Goal: Information Seeking & Learning: Learn about a topic

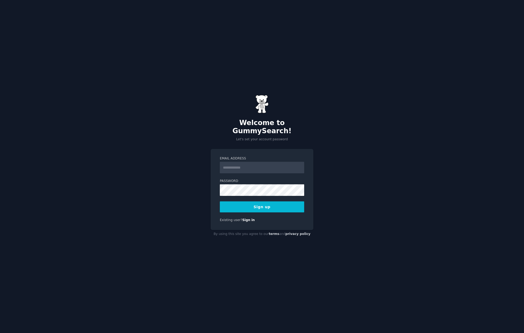
click at [241, 163] on input "Email Address" at bounding box center [262, 168] width 84 height 12
type input "**********"
click at [268, 205] on button "Sign up" at bounding box center [262, 206] width 84 height 11
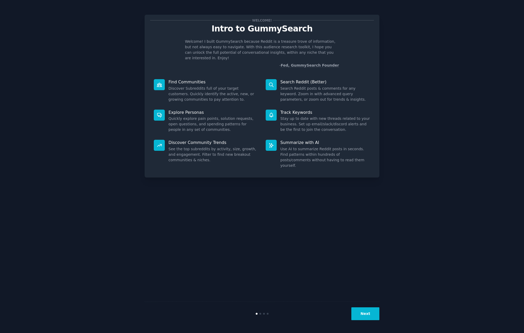
click at [361, 314] on button "Next" at bounding box center [366, 313] width 28 height 13
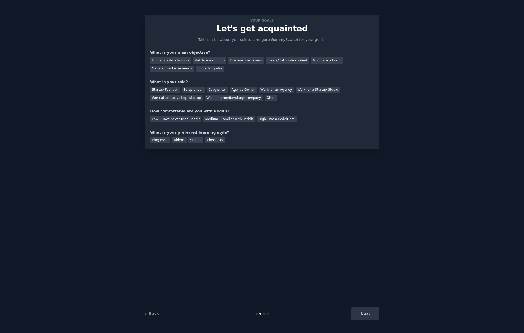
click at [363, 313] on div "Next" at bounding box center [340, 313] width 78 height 13
drag, startPoint x: 363, startPoint y: 313, endPoint x: 358, endPoint y: 297, distance: 16.4
click at [363, 313] on div "Next" at bounding box center [340, 313] width 78 height 13
click at [181, 61] on div "Find a problem to solve" at bounding box center [170, 60] width 41 height 7
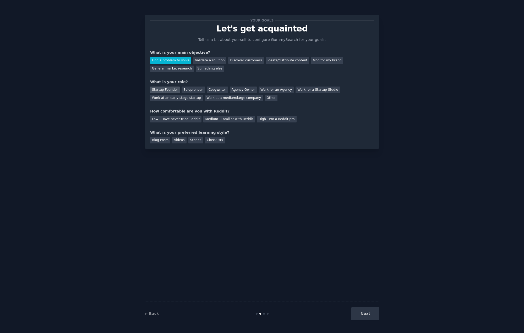
click at [173, 91] on div "Startup Founder" at bounding box center [165, 90] width 30 height 7
click at [183, 121] on div "Low - Have never tried Reddit" at bounding box center [175, 119] width 51 height 7
click at [161, 142] on div "Blog Posts" at bounding box center [160, 140] width 20 height 7
click at [215, 141] on div "Checklists" at bounding box center [215, 140] width 20 height 7
click at [367, 311] on button "Next" at bounding box center [366, 313] width 28 height 13
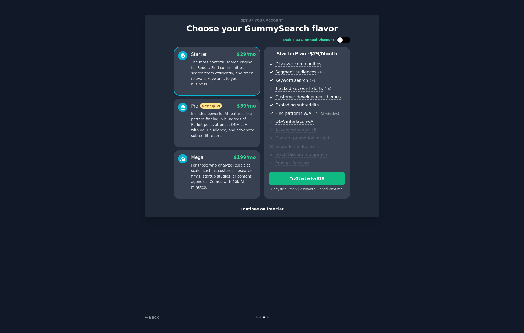
click at [345, 38] on div at bounding box center [343, 40] width 13 height 6
click at [345, 38] on div at bounding box center [347, 40] width 6 height 6
checkbox input "false"
click at [240, 129] on p "Includes powerful AI features like pattern-finding in hundreds of Reddit posts …" at bounding box center [223, 125] width 65 height 28
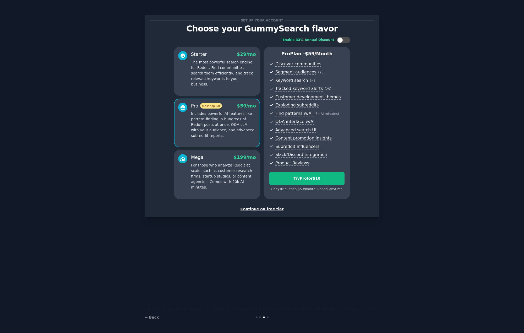
click at [216, 178] on p "For those who analyze Reddit at scale, such as customer research firms, startup…" at bounding box center [223, 177] width 65 height 28
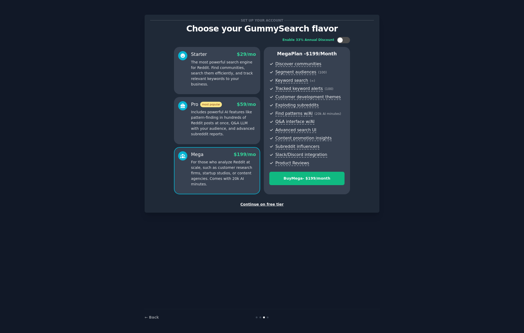
click at [216, 133] on p "Includes powerful AI features like pattern-finding in hundreds of Reddit posts …" at bounding box center [223, 123] width 65 height 28
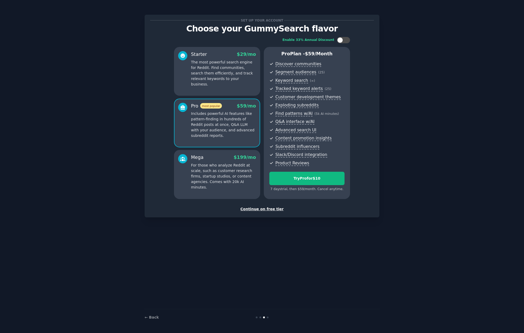
click at [233, 88] on div "Starter $ 29 /mo The most powerful search engine for Reddit. Find communities, …" at bounding box center [217, 71] width 86 height 49
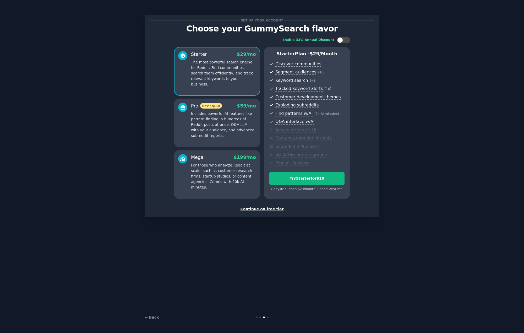
click at [234, 121] on p "Includes powerful AI features like pattern-finding in hundreds of Reddit posts …" at bounding box center [223, 125] width 65 height 28
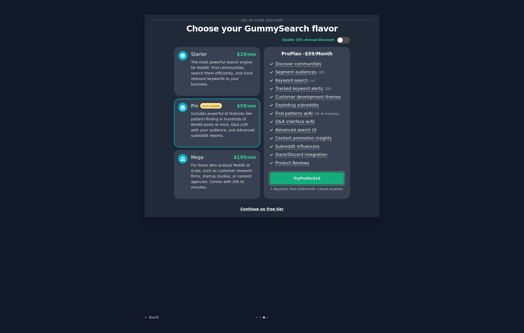
click at [295, 178] on div "Try Pro for $10" at bounding box center [307, 179] width 75 height 6
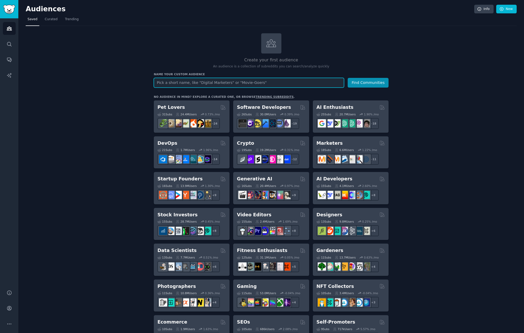
click at [206, 82] on input "text" at bounding box center [249, 83] width 190 height 10
click at [279, 84] on input "text" at bounding box center [249, 83] width 190 height 10
paste input "r/supplements"
type input "r/supplements,"
drag, startPoint x: 184, startPoint y: 83, endPoint x: 137, endPoint y: 80, distance: 47.0
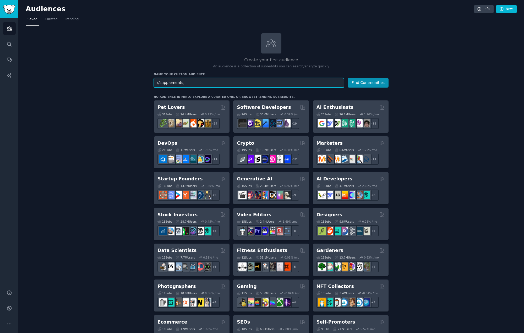
click at [135, 79] on div "Create your first audience An audience is a collection of subreddits you can se…" at bounding box center [271, 318] width 491 height 571
type input "Creatine soda"
click at [355, 83] on button "Find Communities" at bounding box center [368, 83] width 41 height 10
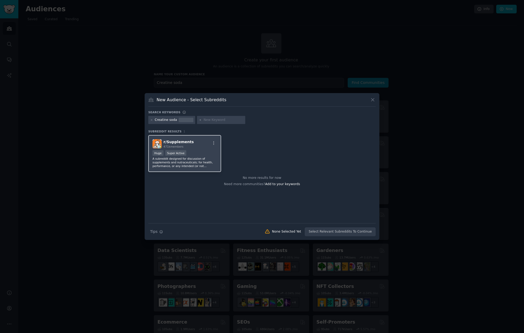
click at [203, 160] on p "A subreddit designed for discussion of supplements and nutraceuticals; for heal…" at bounding box center [185, 162] width 64 height 11
click at [213, 120] on input "text" at bounding box center [224, 120] width 40 height 5
type input "keto"
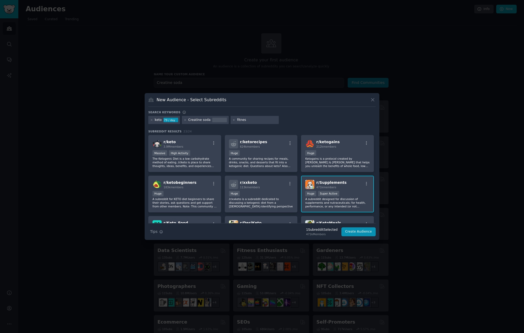
type input "fitness"
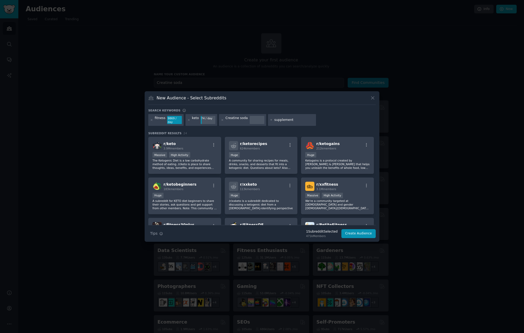
type input "supplements"
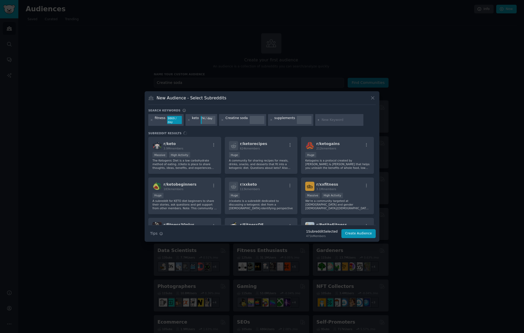
click at [203, 158] on div "r/ keto 3.9M members Massive High Activity The Ketogenic Diet is a low carbohyd…" at bounding box center [262, 181] width 228 height 88
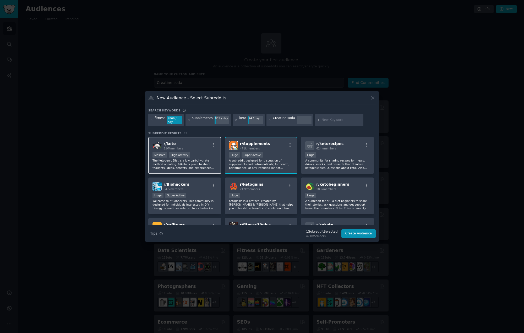
click at [203, 159] on p "The Ketogenic Diet is a low carbohydrate method of eating. /r/keto is place to …" at bounding box center [185, 164] width 64 height 11
click at [203, 153] on div "Massive High Activity" at bounding box center [185, 155] width 64 height 7
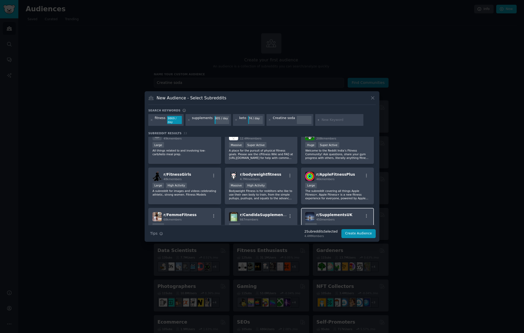
scroll to position [241, 0]
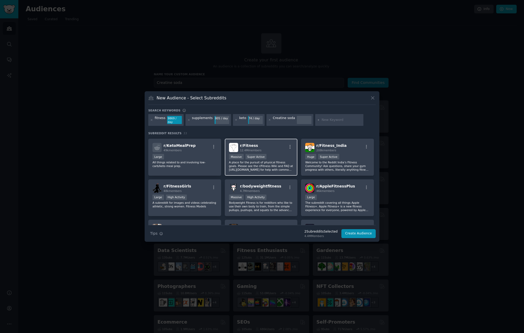
click at [267, 146] on div "r/ Fitness 12.4M members" at bounding box center [261, 147] width 64 height 9
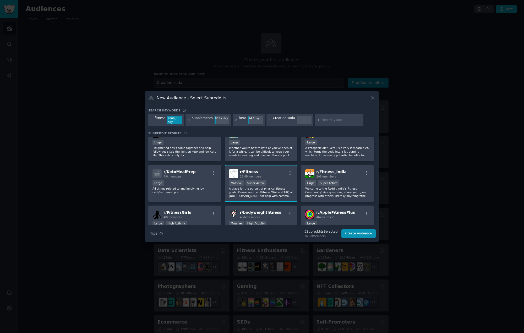
scroll to position [189, 0]
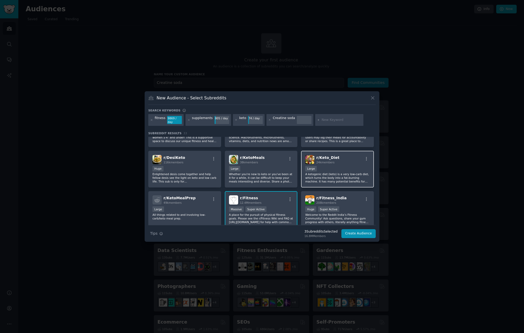
click at [331, 168] on div "Large" at bounding box center [337, 169] width 64 height 7
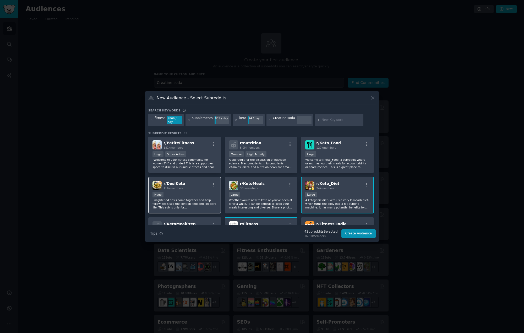
scroll to position [163, 0]
click at [274, 155] on div "Massive High Activity" at bounding box center [261, 155] width 64 height 7
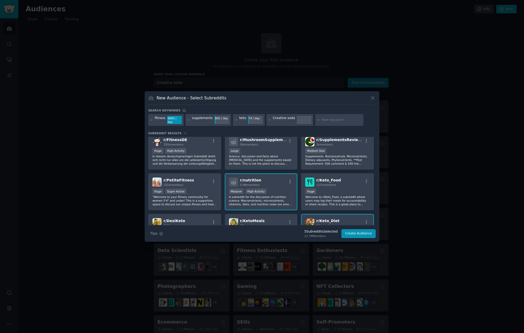
scroll to position [136, 0]
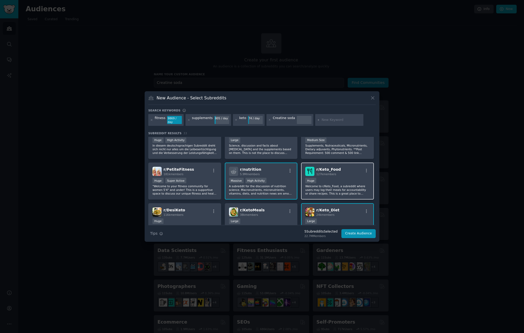
click at [320, 179] on div "Huge" at bounding box center [337, 181] width 64 height 7
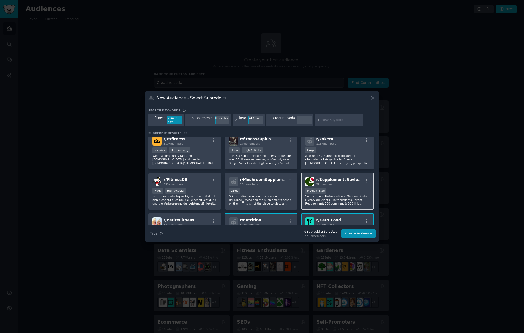
scroll to position [84, 0]
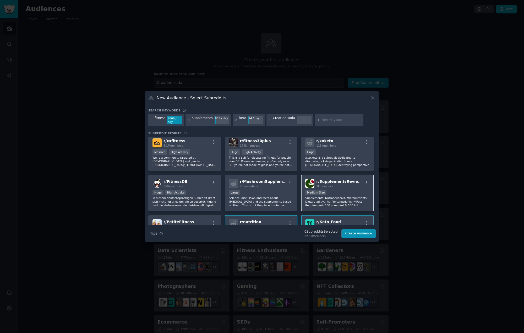
click at [332, 191] on div "Medium Size" at bounding box center [337, 193] width 64 height 7
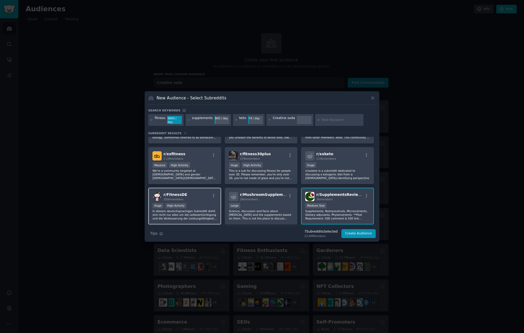
scroll to position [58, 0]
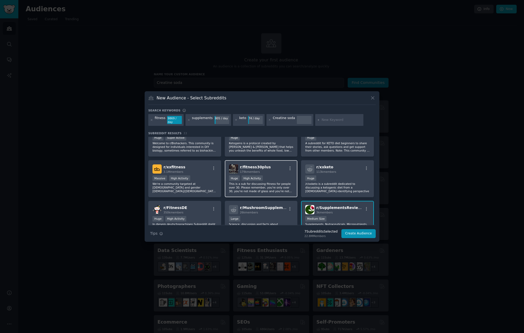
click at [267, 170] on div "r/ fitness30plus 179k members" at bounding box center [261, 168] width 64 height 9
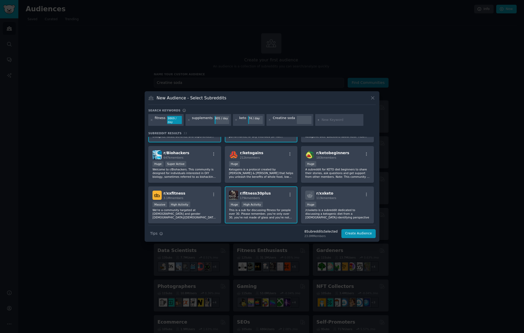
scroll to position [5, 0]
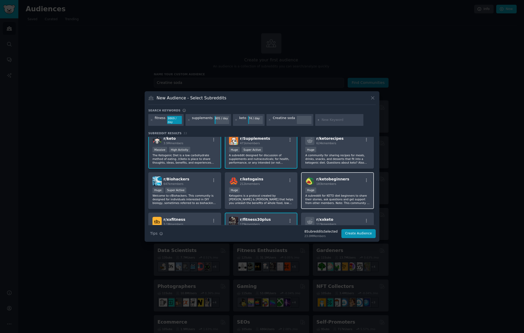
click at [335, 185] on div "r/ ketobeginners 183k members Huge A subreddit for KETO diet beginners to share…" at bounding box center [337, 190] width 73 height 37
click at [255, 194] on p "Ketogains is a protocol created by Luis Villasenor & Tyler Cartwright that help…" at bounding box center [261, 199] width 64 height 11
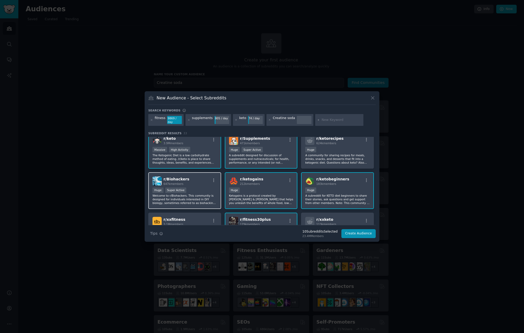
click at [204, 194] on p "Welcome to r/Biohackers. This community is designed for individuals interested …" at bounding box center [185, 199] width 64 height 11
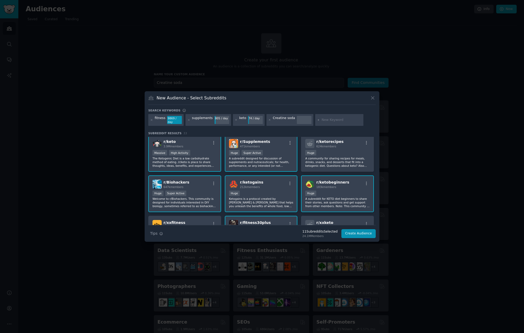
scroll to position [0, 0]
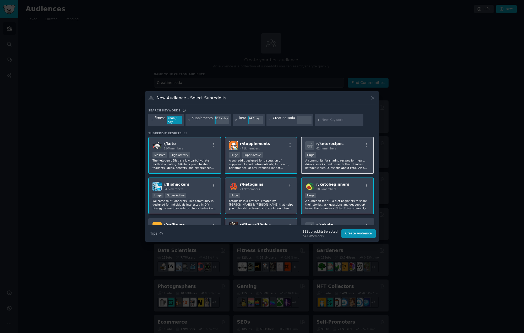
click at [351, 162] on p "A community for sharing recipes for meals, drinks, snacks, and desserts that fi…" at bounding box center [337, 164] width 64 height 11
click at [365, 229] on button "Create Audience" at bounding box center [359, 233] width 35 height 9
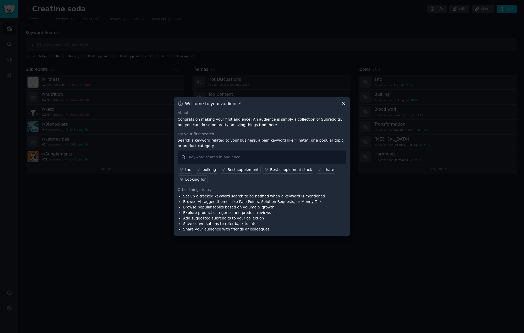
click at [284, 158] on input "text" at bounding box center [262, 156] width 169 height 13
type input "Creatine"
click at [284, 158] on input "Creatine" at bounding box center [262, 156] width 169 height 13
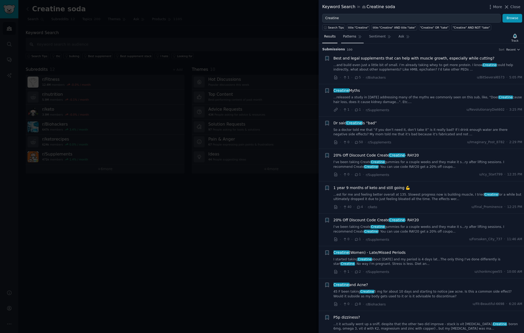
click at [350, 37] on span "Patterns" at bounding box center [349, 36] width 13 height 5
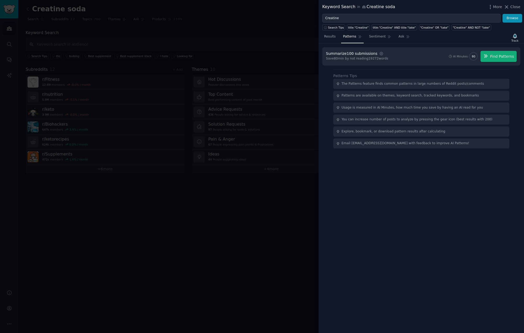
click at [365, 53] on div "Summarize 100 submissions" at bounding box center [351, 54] width 51 height 6
click at [497, 55] on span "Find Patterns" at bounding box center [503, 57] width 24 height 6
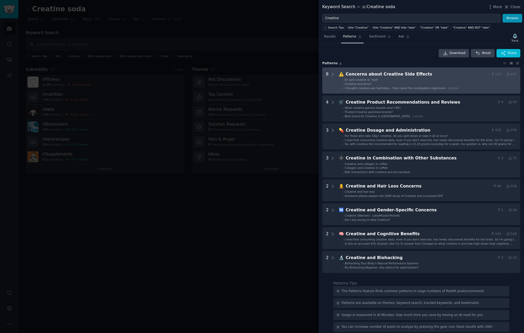
click at [329, 74] on div "8" at bounding box center [330, 80] width 9 height 19
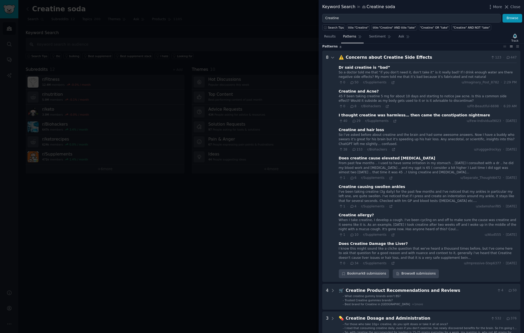
scroll to position [24, 0]
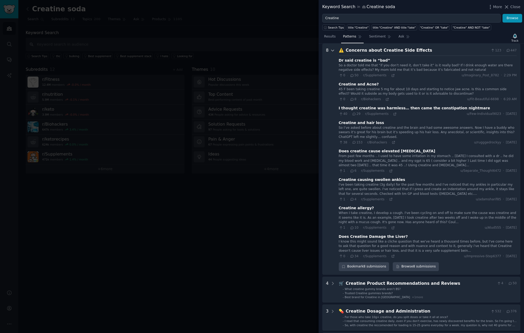
click at [332, 50] on icon at bounding box center [333, 50] width 5 height 5
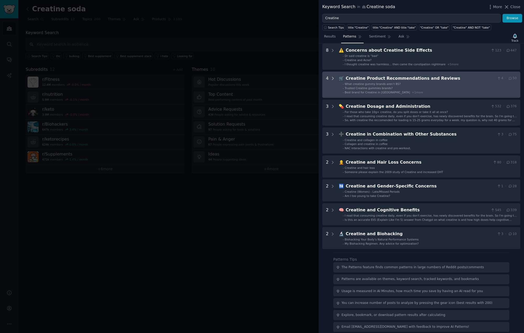
click at [332, 78] on icon at bounding box center [333, 78] width 5 height 5
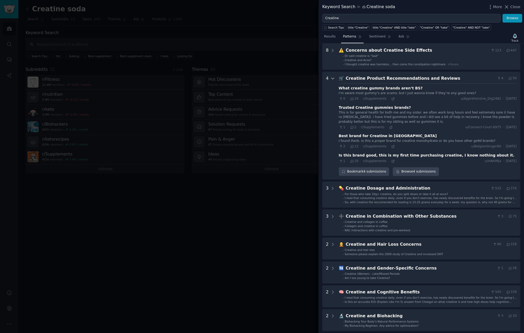
scroll to position [52, 0]
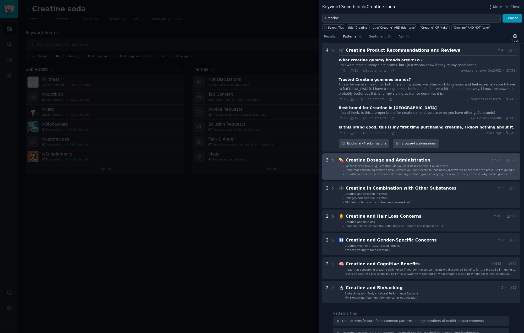
click at [379, 162] on div "Creatine Dosage and Administration" at bounding box center [417, 160] width 143 height 7
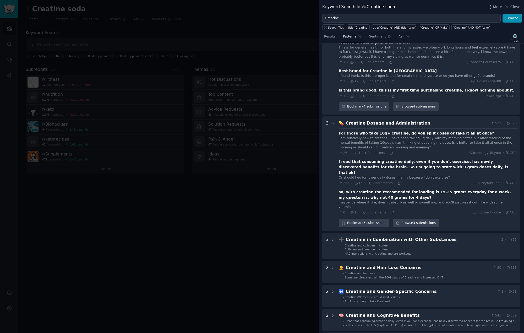
scroll to position [31, 0]
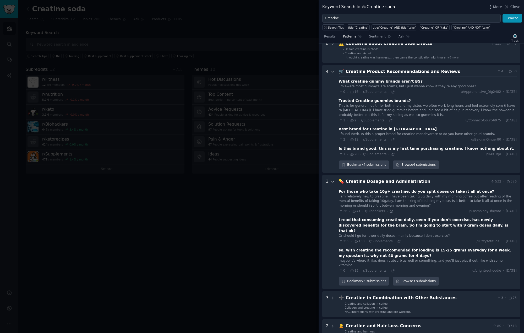
click at [332, 182] on icon at bounding box center [333, 181] width 5 height 5
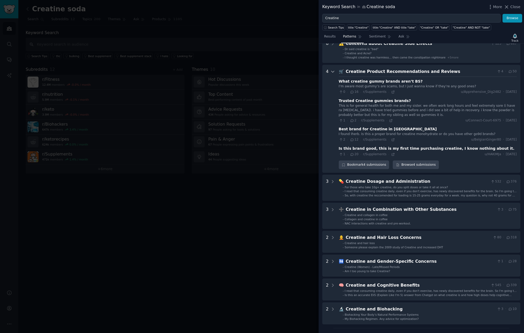
click at [332, 71] on icon at bounding box center [333, 71] width 5 height 5
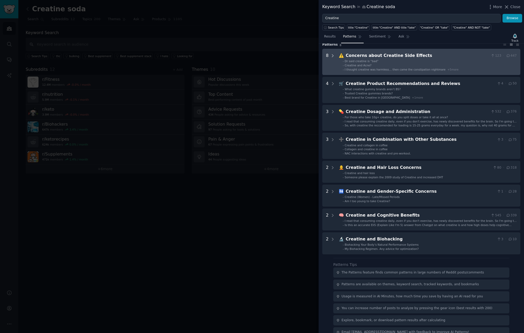
scroll to position [0, 0]
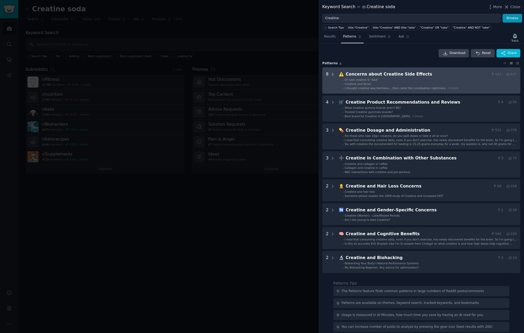
click at [333, 75] on icon at bounding box center [333, 74] width 5 height 5
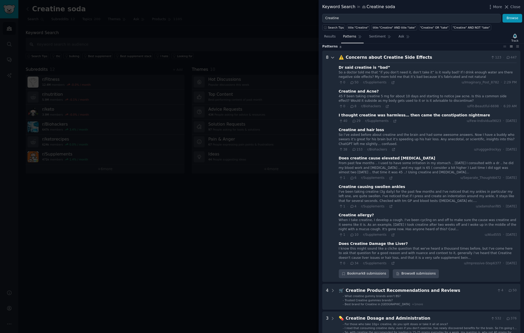
scroll to position [24, 0]
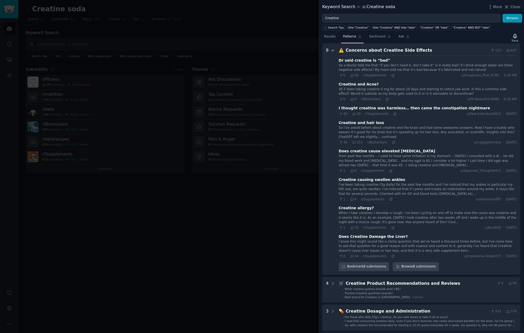
click at [332, 51] on icon at bounding box center [333, 50] width 5 height 5
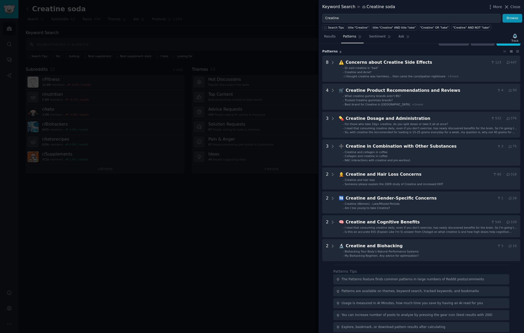
scroll to position [0, 0]
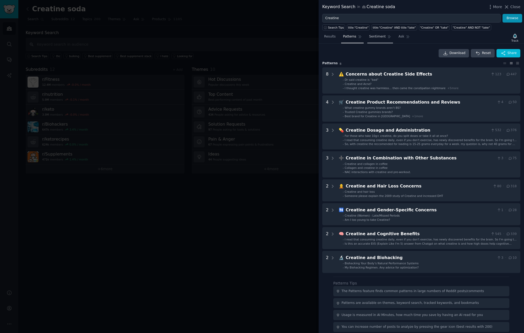
click at [377, 36] on span "Sentiment" at bounding box center [377, 36] width 17 height 5
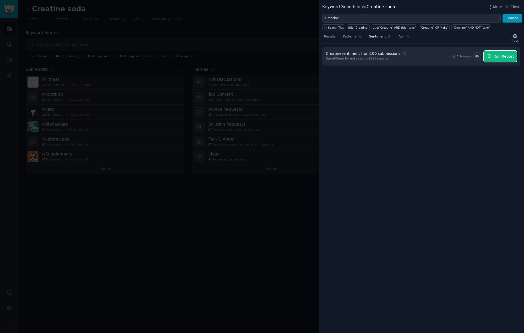
click at [503, 58] on span "Run Report" at bounding box center [504, 57] width 20 height 6
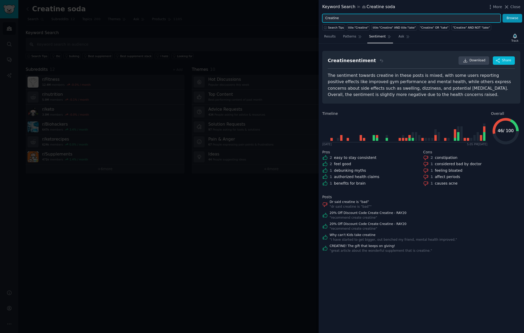
click at [345, 19] on input "Creatine" at bounding box center [411, 18] width 179 height 9
click at [503, 14] on button "Browse" at bounding box center [513, 18] width 20 height 9
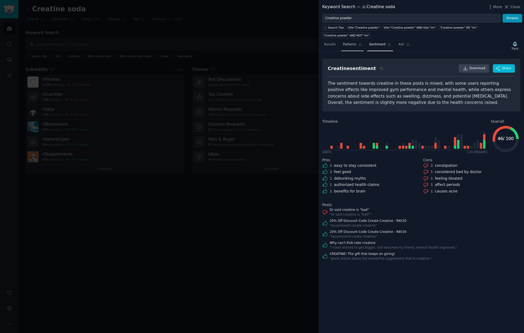
click at [352, 42] on span "Patterns" at bounding box center [349, 44] width 13 height 5
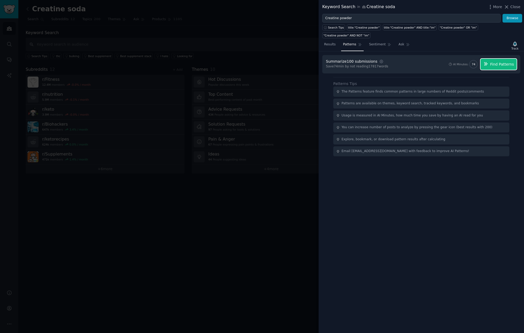
click at [502, 62] on span "Find Patterns" at bounding box center [503, 65] width 24 height 6
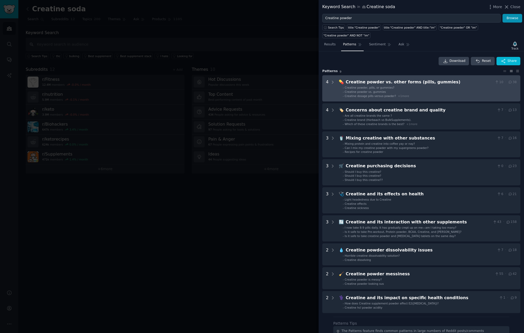
click at [469, 90] on li "- Creatine powder vs. gummies" at bounding box center [430, 92] width 174 height 4
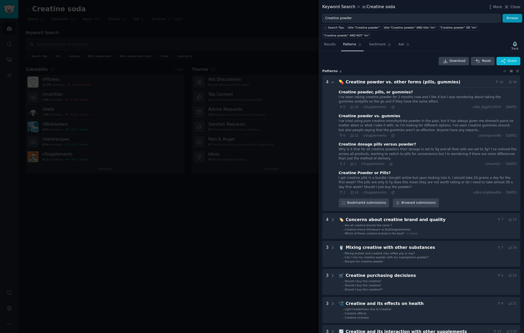
scroll to position [24, 0]
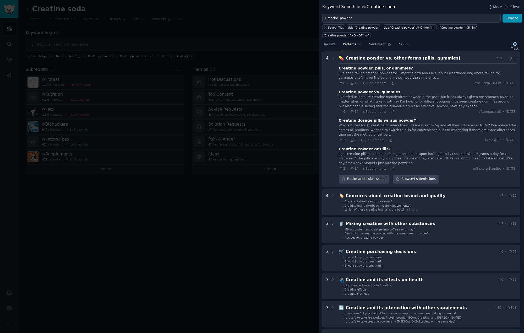
click at [457, 55] on div "Creatine powder vs. other forms (pills, gummies)" at bounding box center [419, 58] width 147 height 7
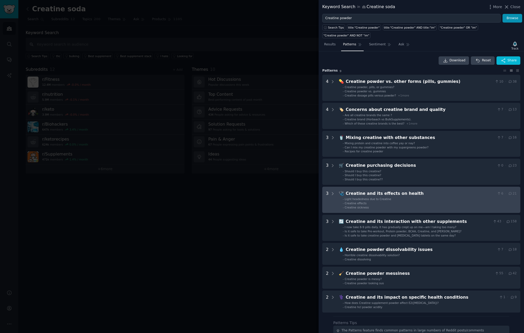
scroll to position [0, 0]
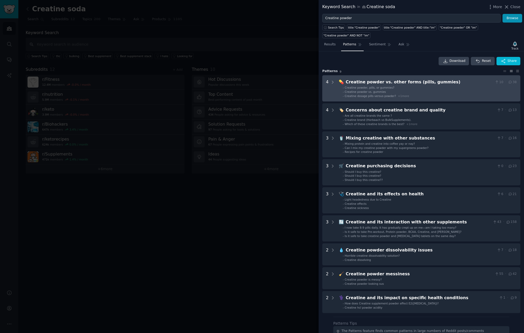
click at [460, 79] on div "Creatine powder vs. other forms (pills, gummies)" at bounding box center [419, 82] width 147 height 7
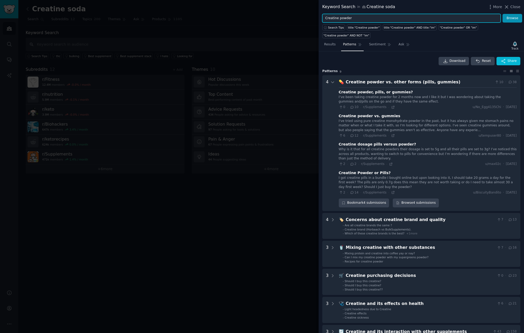
drag, startPoint x: 337, startPoint y: 19, endPoint x: 357, endPoint y: 20, distance: 19.7
click at [357, 20] on input "Creatine powder" at bounding box center [411, 18] width 179 height 9
click at [512, 18] on button "Browse" at bounding box center [513, 18] width 20 height 9
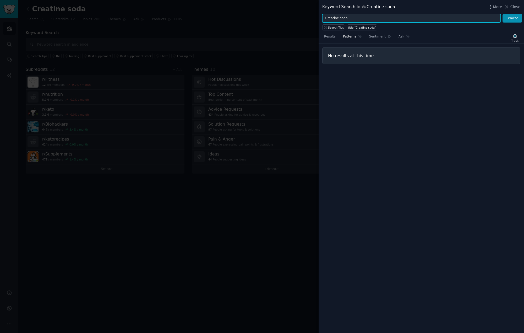
drag, startPoint x: 338, startPoint y: 18, endPoint x: 354, endPoint y: 18, distance: 16.5
click at [354, 18] on input "Creatine soda" at bounding box center [411, 18] width 179 height 9
click at [503, 14] on button "Browse" at bounding box center [513, 18] width 20 height 9
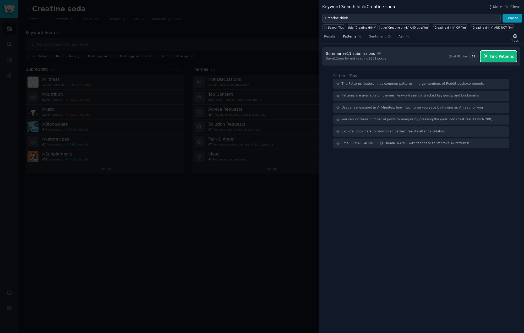
click at [500, 55] on span "Find Patterns" at bounding box center [503, 57] width 24 height 6
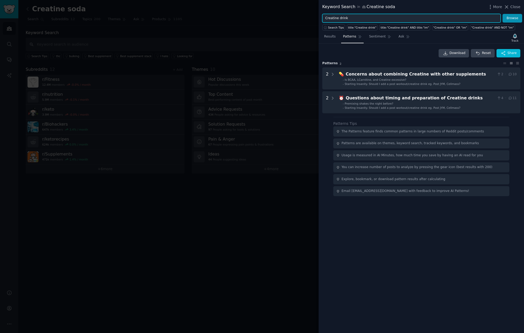
drag, startPoint x: 338, startPoint y: 18, endPoint x: 353, endPoint y: 18, distance: 14.9
click at [353, 18] on input "Creatine drink" at bounding box center [411, 18] width 179 height 9
click at [503, 14] on button "Browse" at bounding box center [513, 18] width 20 height 9
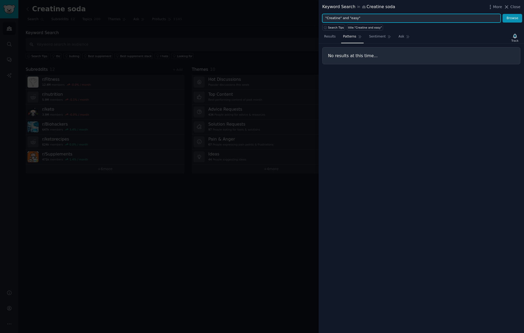
click at [348, 18] on input ""Creatine" and "easy"" at bounding box center [411, 18] width 179 height 9
click at [341, 17] on input ""Creatine" and easy"" at bounding box center [411, 18] width 179 height 9
click at [361, 18] on input ""Creatine and easy"" at bounding box center [411, 18] width 179 height 9
click at [327, 18] on input ""Creatine and easy" at bounding box center [411, 18] width 179 height 9
click at [392, 19] on input "Creatine and easy" at bounding box center [411, 18] width 179 height 9
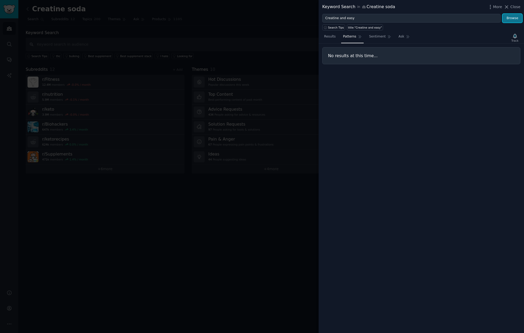
click at [509, 18] on button "Browse" at bounding box center [513, 18] width 20 height 9
click at [339, 26] on span "Search Tips" at bounding box center [336, 28] width 16 height 4
drag, startPoint x: 338, startPoint y: 18, endPoint x: 355, endPoint y: 18, distance: 17.0
click at [355, 18] on input "Creatine and easy" at bounding box center [411, 18] width 179 height 9
click at [359, 21] on input "Creatine easy" at bounding box center [411, 18] width 179 height 9
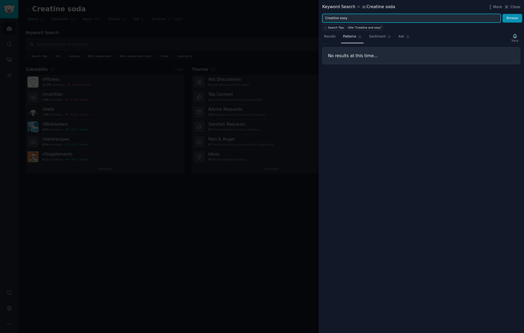
type input "Creatine easy"
click at [395, 94] on div "No results at this time..." at bounding box center [422, 188] width 206 height 289
click at [513, 18] on button "Browse" at bounding box center [513, 18] width 20 height 9
